Goal: Transaction & Acquisition: Download file/media

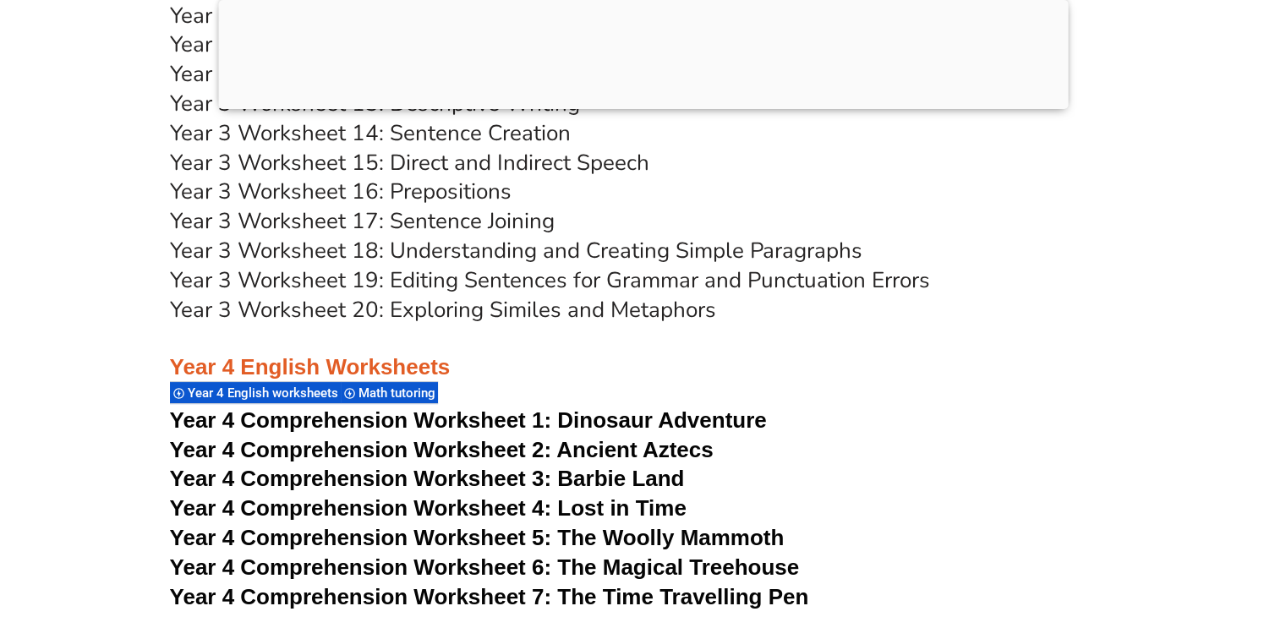
scroll to position [6760, 0]
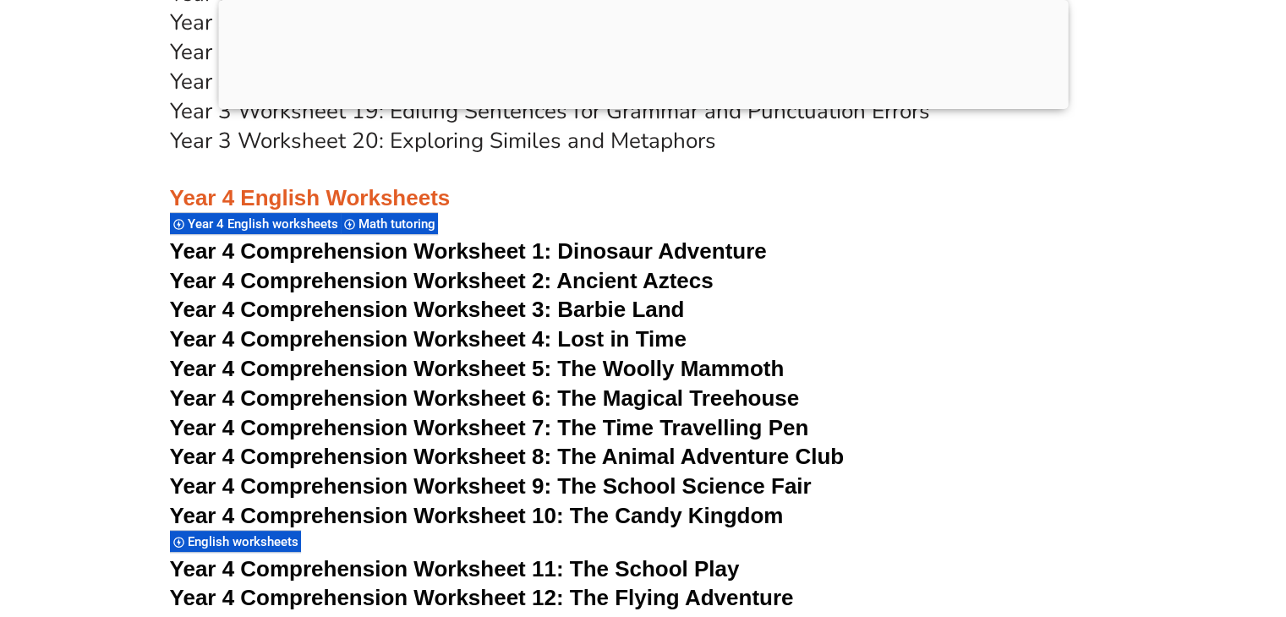
click at [595, 248] on span "Dinosaur Adventure" at bounding box center [661, 251] width 209 height 25
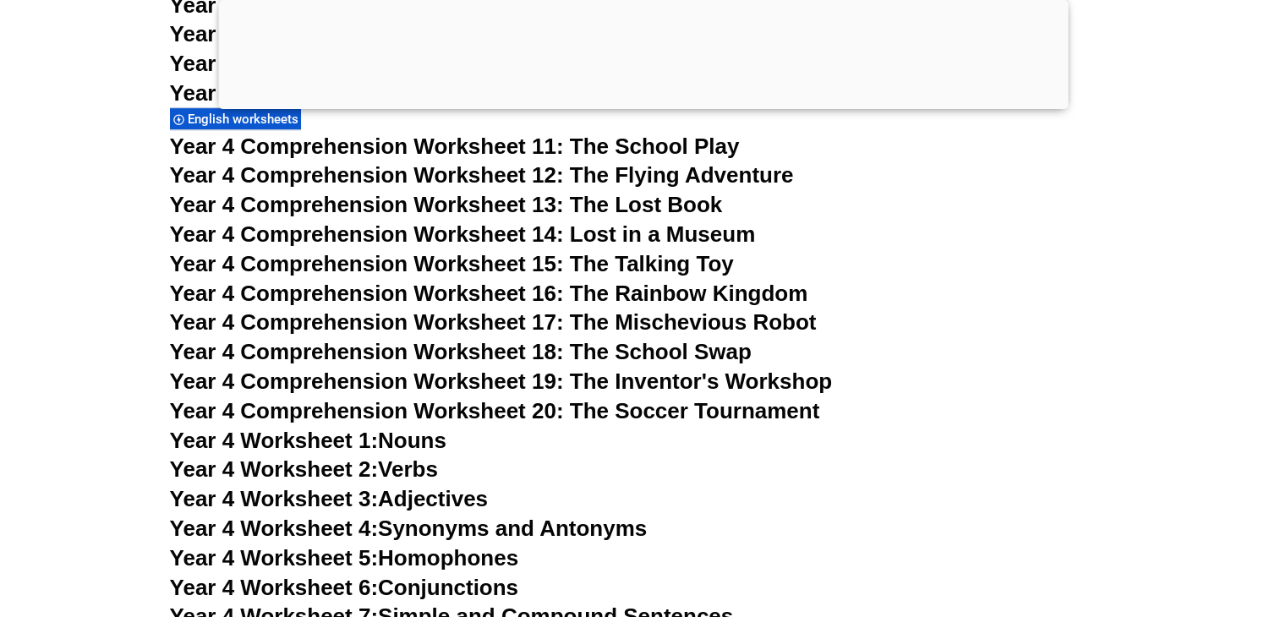
scroll to position [7352, 0]
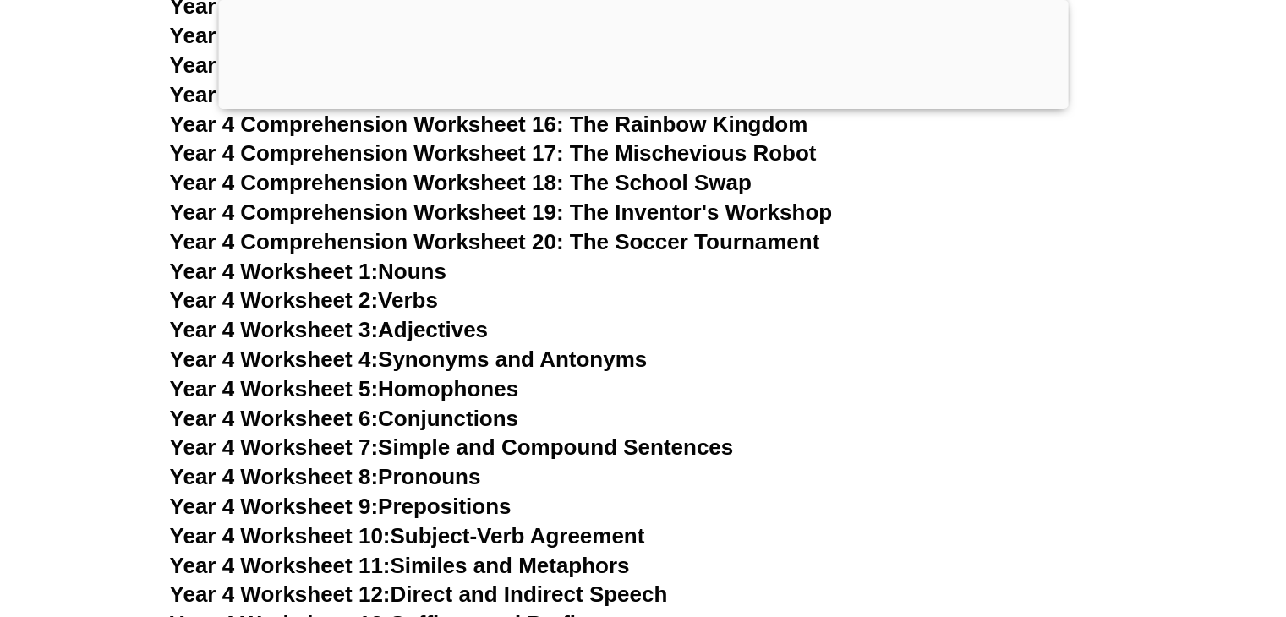
click at [281, 270] on span "Year 4 Worksheet 1:" at bounding box center [274, 271] width 209 height 25
click at [328, 299] on span "Year 4 Worksheet 2:" at bounding box center [274, 300] width 209 height 25
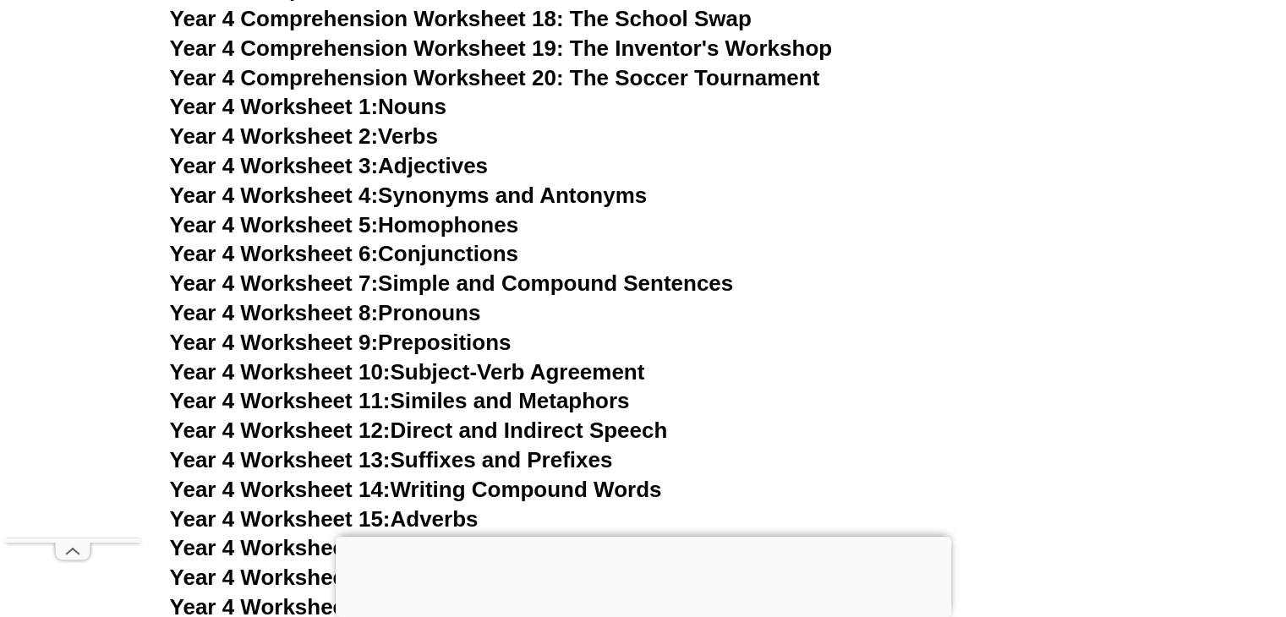
scroll to position [7449, 0]
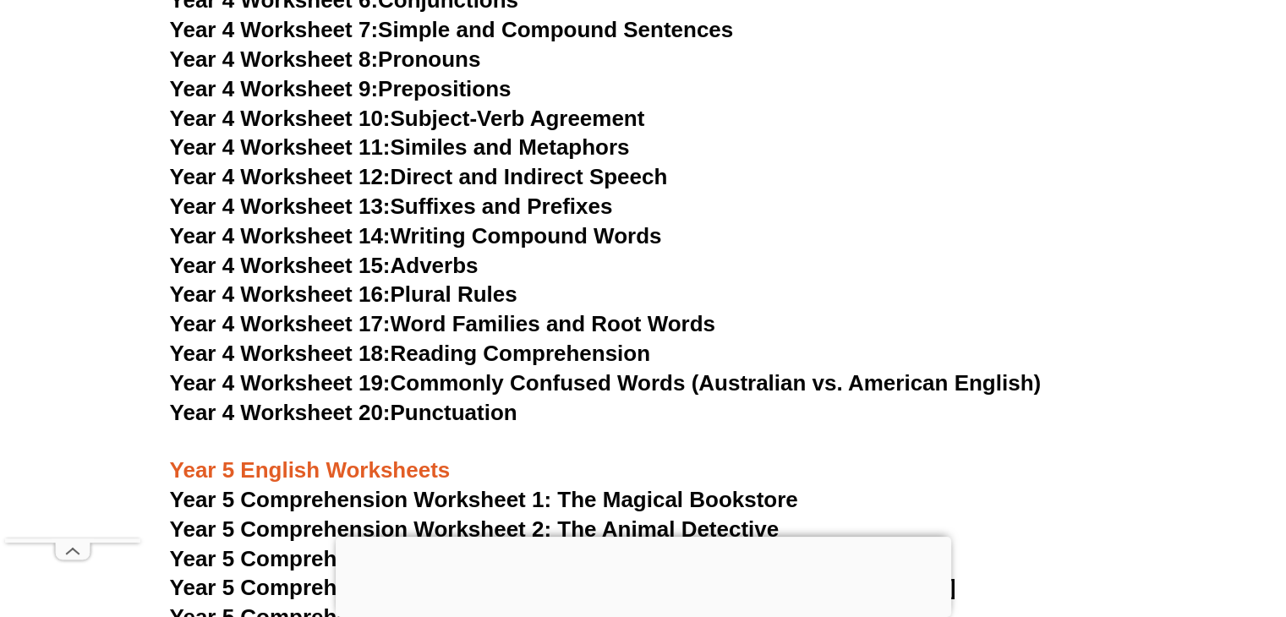
click at [460, 407] on link "Year 4 Worksheet 20: Punctuation" at bounding box center [344, 412] width 348 height 25
